Goal: Task Accomplishment & Management: Manage account settings

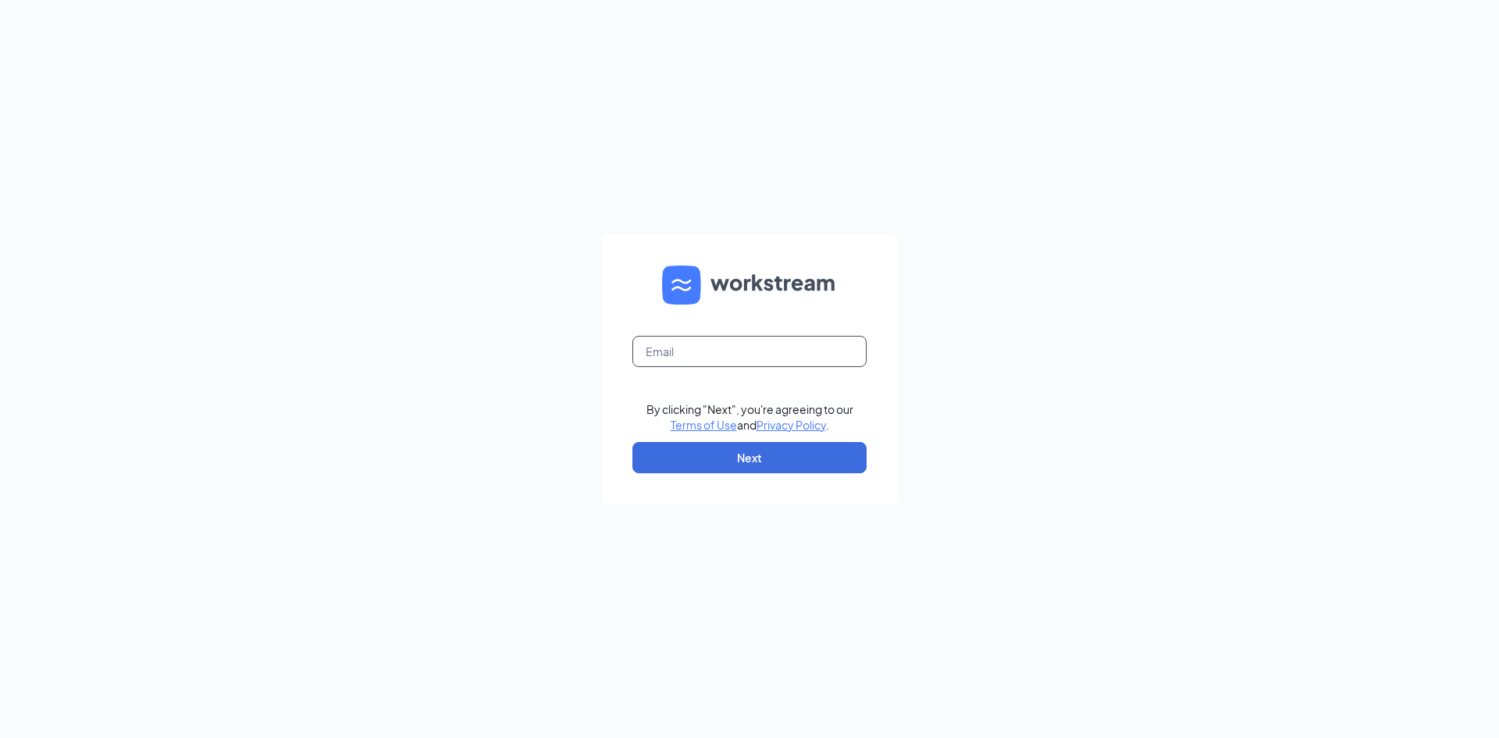
click at [683, 342] on input "text" at bounding box center [749, 351] width 234 height 31
type input "[EMAIL_ADDRESS][DOMAIN_NAME]"
click at [716, 465] on button "Next" at bounding box center [749, 457] width 234 height 31
